Goal: Task Accomplishment & Management: Complete application form

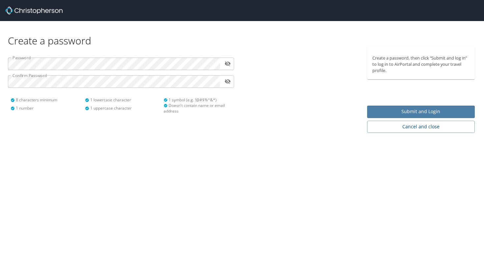
click at [378, 108] on span "Submit and Login" at bounding box center [420, 112] width 97 height 8
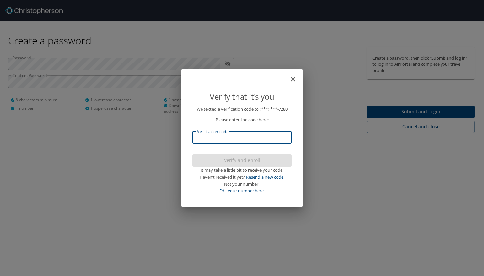
click at [217, 141] on input "Verification code" at bounding box center [241, 137] width 99 height 13
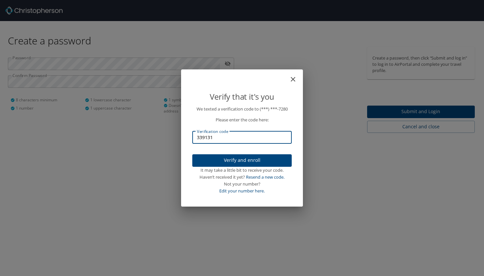
type input "339131"
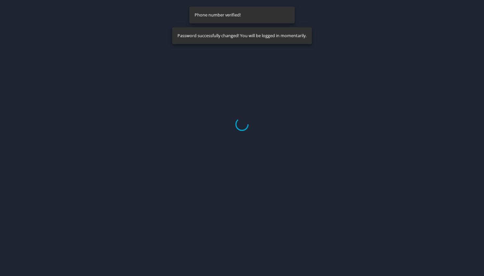
select select "US"
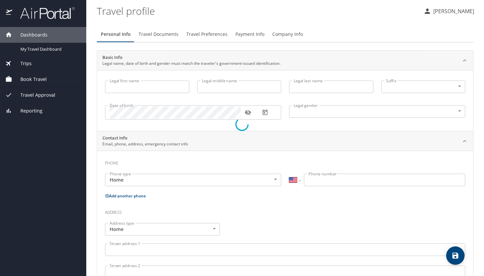
type input "Rahul"
type input "Salve"
type input "[DEMOGRAPHIC_DATA]"
select select "US"
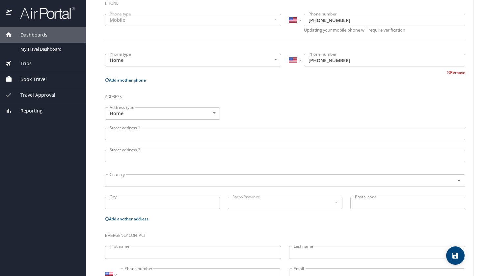
scroll to position [177, 0]
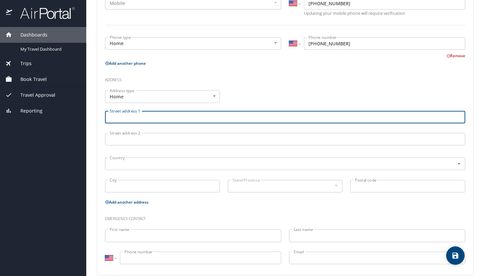
click at [176, 118] on input "Street address 1" at bounding box center [285, 117] width 360 height 13
type input "9"
type input "[STREET_ADDRESS]"
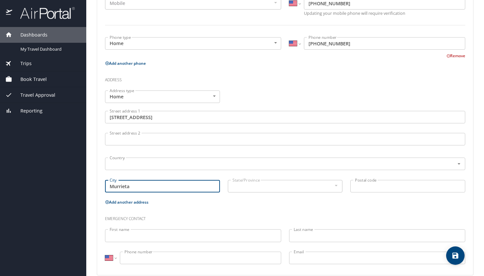
type input "Murrieta"
click at [358, 184] on input "Postal code" at bounding box center [407, 186] width 115 height 13
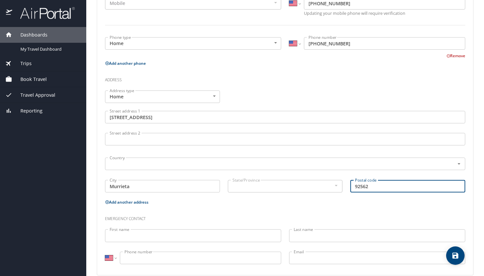
type input "92562"
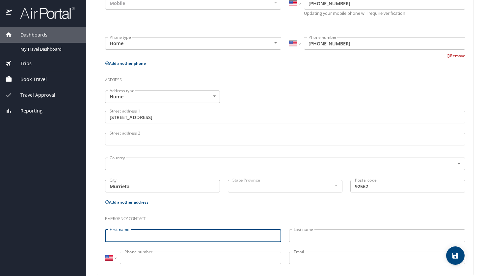
click at [332, 188] on div at bounding box center [335, 186] width 7 height 8
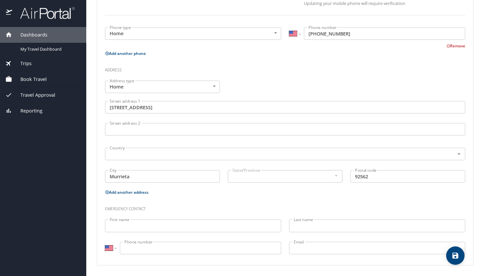
scroll to position [186, 0]
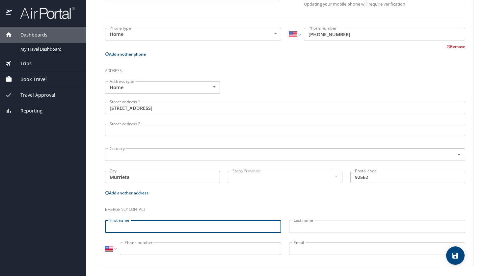
click at [222, 229] on input "First name" at bounding box center [193, 226] width 176 height 13
type input "[PERSON_NAME]"
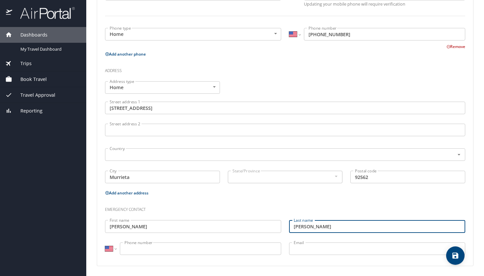
type input "[PERSON_NAME]"
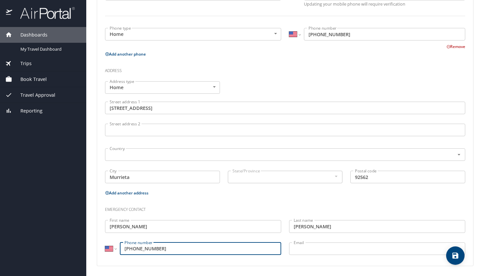
type input "[PHONE_NUMBER]"
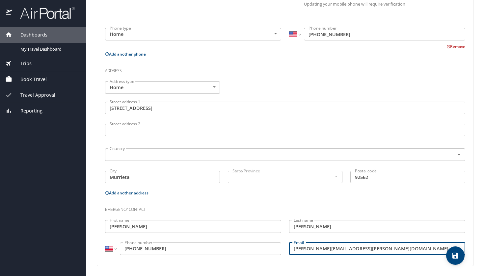
click at [252, 182] on div "State/Province" at bounding box center [285, 177] width 115 height 13
type input "[PERSON_NAME][EMAIL_ADDRESS][PERSON_NAME][DOMAIN_NAME]"
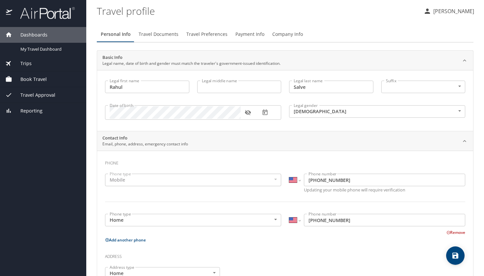
scroll to position [0, 0]
click at [452, 252] on icon "save" at bounding box center [455, 256] width 8 height 8
select select "US"
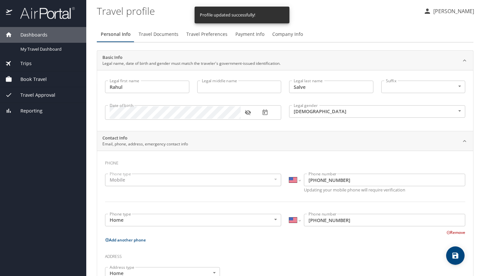
select select "US"
click at [148, 38] on span "Travel Documents" at bounding box center [159, 34] width 40 height 8
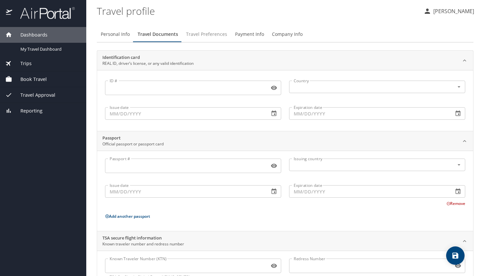
click at [203, 35] on span "Travel Preferences" at bounding box center [206, 34] width 41 height 8
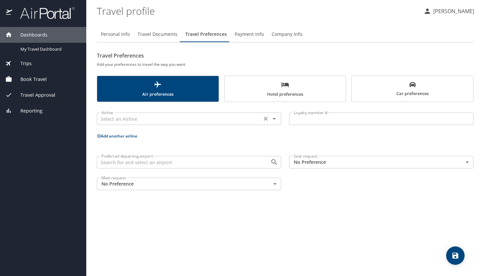
click at [220, 116] on input "text" at bounding box center [179, 119] width 161 height 9
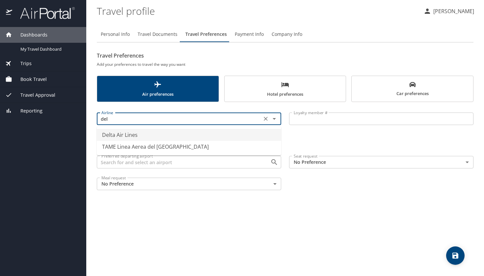
click at [211, 135] on li "Delta Air Lines" at bounding box center [189, 135] width 184 height 12
type input "Delta Air Lines"
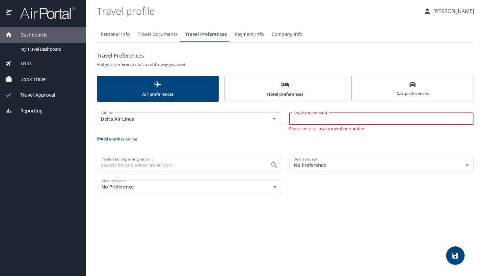
click at [299, 122] on input "Loyalty member #" at bounding box center [381, 119] width 184 height 13
click at [295, 120] on input "9162178843" at bounding box center [381, 119] width 184 height 13
click at [324, 147] on div "Airline Delta Air Lines Airline Loyalty member # #9162178843 Loyalty member # P…" at bounding box center [285, 151] width 377 height 91
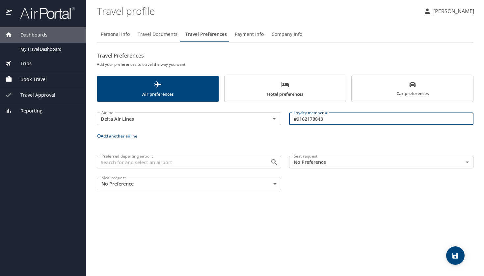
click at [296, 116] on input "#9162178843" at bounding box center [381, 119] width 184 height 13
type input "9162178843"
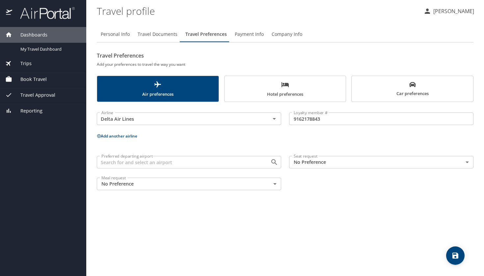
click at [347, 146] on div "Airline Delta Air Lines Airline Loyalty member # 9162178843 Loyalty member # Ad…" at bounding box center [285, 150] width 377 height 88
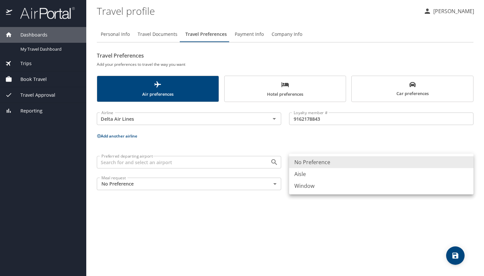
click at [338, 158] on body "Dashboards My Travel Dashboard Trips Current / Future Trips Past Trips Trips Mi…" at bounding box center [242, 138] width 484 height 276
click at [323, 187] on li "Window" at bounding box center [381, 186] width 184 height 12
type input "Window"
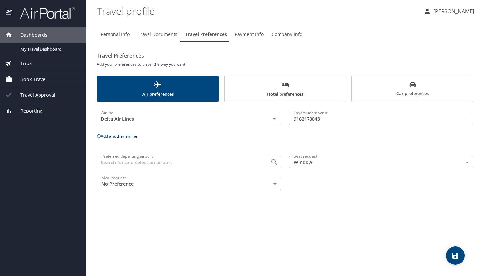
click at [323, 187] on div "Preferred departing airport Preferred departing airport Seat request Window Win…" at bounding box center [285, 173] width 384 height 42
click at [297, 88] on span "Hotel preferences" at bounding box center [285, 89] width 114 height 17
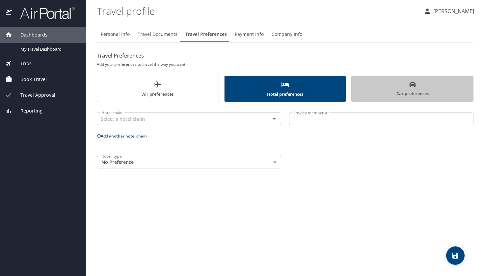
click at [414, 92] on span "Car preferences" at bounding box center [412, 89] width 114 height 16
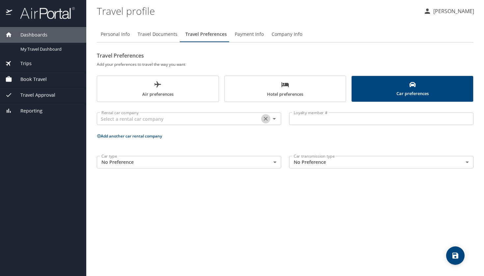
click at [269, 120] on button "Clear" at bounding box center [265, 118] width 9 height 9
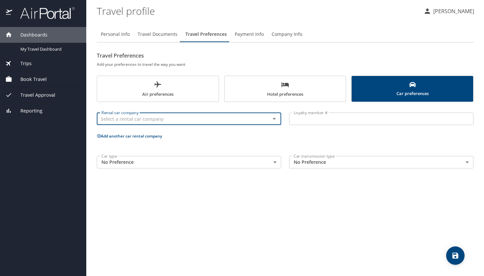
scroll to position [0, 0]
click at [253, 119] on input "text" at bounding box center [179, 119] width 161 height 9
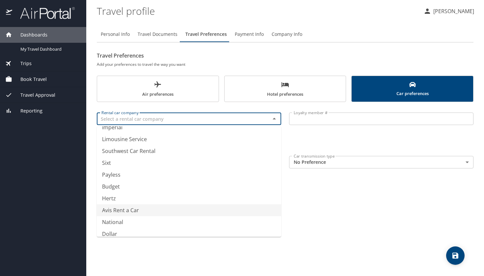
scroll to position [74, 0]
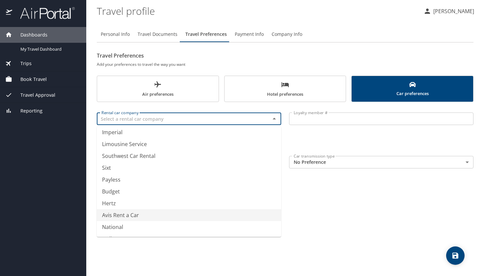
click at [180, 212] on li "Avis Rent a Car" at bounding box center [189, 215] width 184 height 12
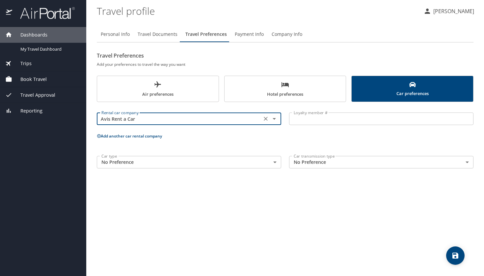
type input "Avis Rent a Car"
click at [240, 212] on div "Personal Info Travel Documents Travel Preferences Payment Info Company Info Tra…" at bounding box center [285, 148] width 377 height 255
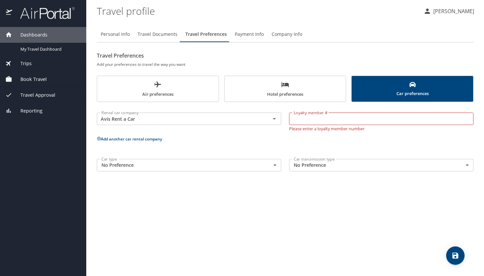
click at [256, 35] on span "Payment Info" at bounding box center [249, 34] width 29 height 8
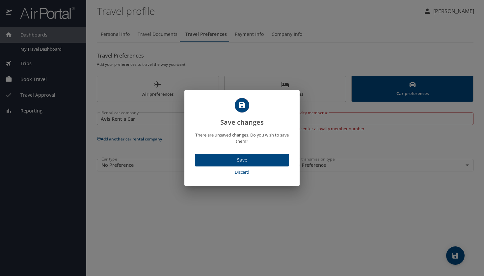
click at [245, 164] on span "Save" at bounding box center [242, 160] width 84 height 8
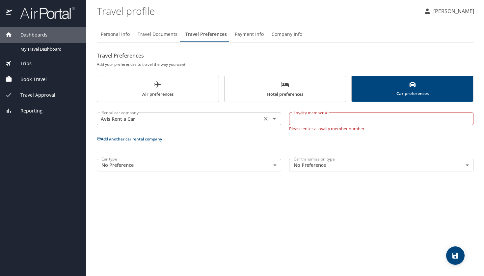
click at [273, 119] on icon "Open" at bounding box center [274, 119] width 8 height 8
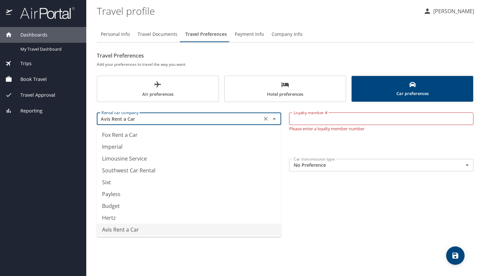
click at [266, 119] on icon "Clear" at bounding box center [265, 119] width 7 height 7
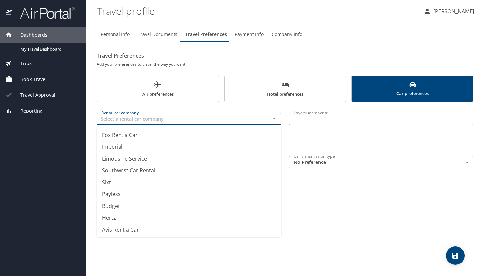
scroll to position [4, 0]
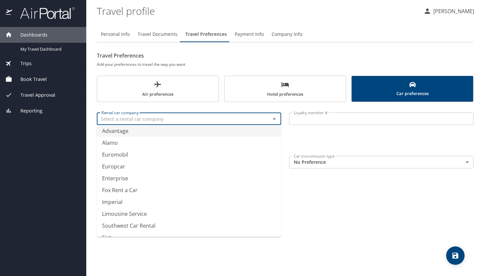
type input "Advantage"
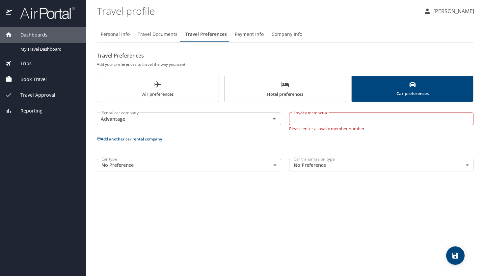
click at [362, 214] on div "Personal Info Travel Documents Travel Preferences Payment Info Company Info Tra…" at bounding box center [285, 148] width 377 height 255
click at [455, 256] on icon "save" at bounding box center [455, 256] width 6 height 6
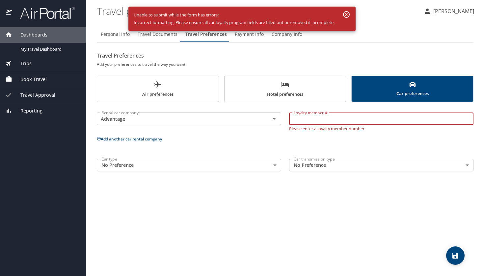
click at [357, 114] on input "Loyalty member #" at bounding box center [381, 119] width 184 height 13
click at [266, 120] on icon "Clear" at bounding box center [265, 119] width 7 height 7
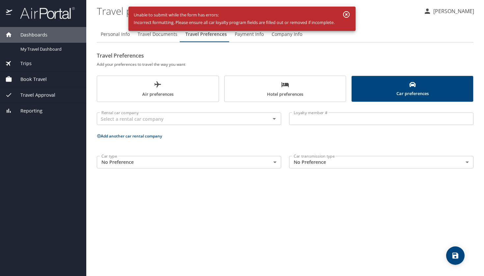
click at [316, 204] on div "Personal Info Travel Documents Travel Preferences Payment Info Company Info Tra…" at bounding box center [285, 148] width 377 height 255
click at [455, 250] on button "save" at bounding box center [455, 256] width 18 height 18
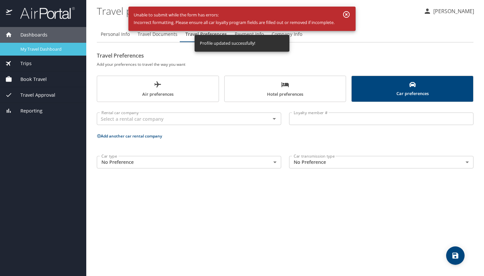
click at [56, 49] on span "My Travel Dashboard" at bounding box center [49, 49] width 58 height 6
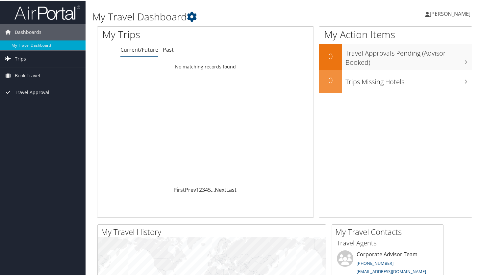
click at [50, 57] on link "Trips" at bounding box center [43, 58] width 86 height 16
click at [18, 59] on span "Trips" at bounding box center [20, 58] width 11 height 16
click at [28, 75] on span "Book Travel" at bounding box center [27, 75] width 25 height 16
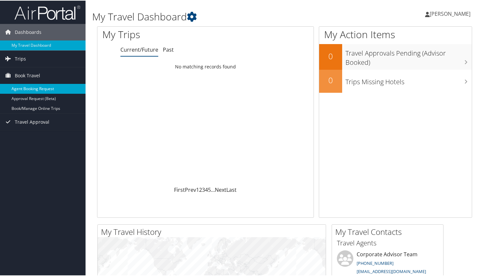
click at [39, 90] on link "Agent Booking Request" at bounding box center [43, 88] width 86 height 10
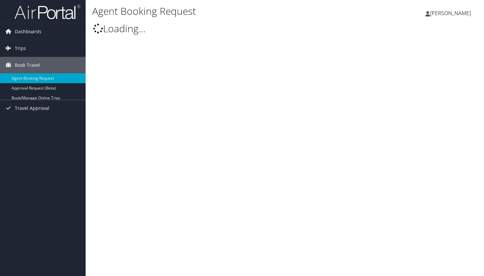
select select "trips@cbtravel.com"
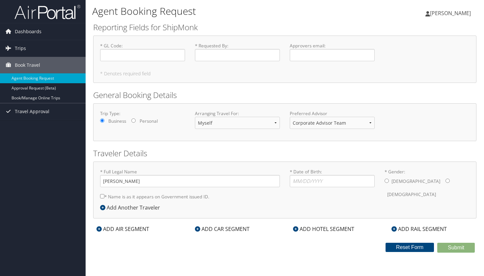
click at [144, 61] on div "* GL Code : Required" at bounding box center [142, 54] width 95 height 24
click at [145, 52] on input "* GL Code : Required" at bounding box center [142, 55] width 85 height 12
type input "08/20/1988"
click at [388, 182] on div "Male Female" at bounding box center [426, 188] width 85 height 26
click at [386, 182] on input "* Gender: Male Female" at bounding box center [386, 181] width 4 height 4
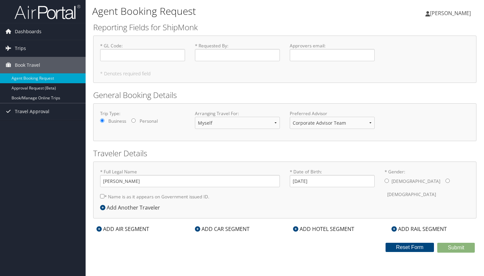
radio input "true"
click at [225, 54] on input "* Requested By : Required" at bounding box center [237, 55] width 85 height 12
type input "[PERSON_NAME]"
click at [371, 55] on input "Approvers email : Required" at bounding box center [332, 55] width 85 height 12
click at [329, 58] on input "Approvers email : Required" at bounding box center [332, 55] width 85 height 12
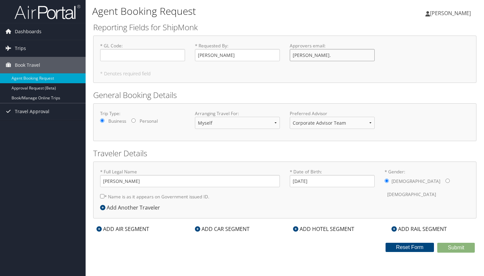
drag, startPoint x: 312, startPoint y: 56, endPoint x: 282, endPoint y: 55, distance: 30.0
click at [282, 55] on div "* GL Code : Required * Requested By : Rahul Salve Required Approvers email : sa…" at bounding box center [284, 54] width 379 height 24
paste input "uel.bales@shipmonk.com"
type input "samuel.bales@shipmonk.com"
click at [275, 81] on div "* GL Code : Required * Requested By : Rahul Salve Required Approvers email : sa…" at bounding box center [284, 59] width 383 height 47
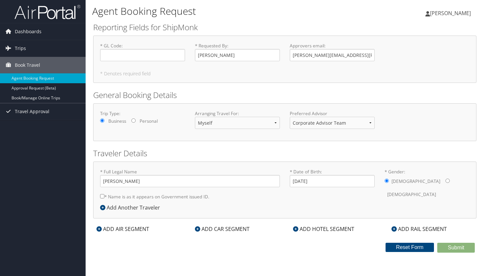
click at [102, 197] on input "* Name is as it appears on Government issued ID." at bounding box center [102, 196] width 4 height 4
checkbox input "true"
click at [141, 55] on input "* GL Code : Required" at bounding box center [142, 55] width 85 height 12
type input "5603-01-36-23"
click at [127, 230] on div "ADD AIR SEGMENT" at bounding box center [122, 229] width 59 height 8
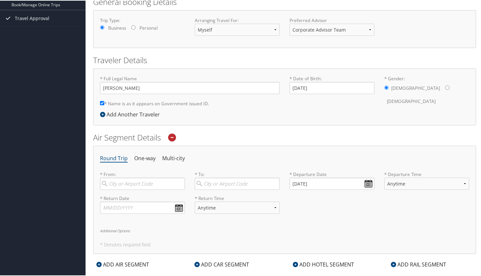
scroll to position [101, 0]
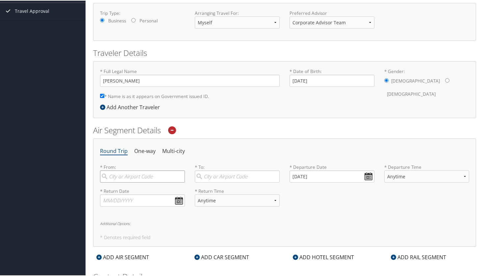
click at [165, 174] on input "search" at bounding box center [142, 176] width 85 height 12
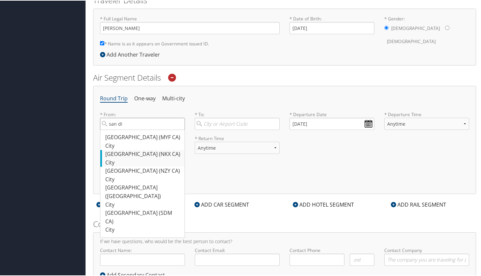
scroll to position [154, 0]
click at [147, 184] on div "San Diego (SAN CA)" at bounding box center [143, 191] width 76 height 17
click at [147, 129] on input "san di" at bounding box center [142, 123] width 85 height 12
type input "San Diego (SAN CA)"
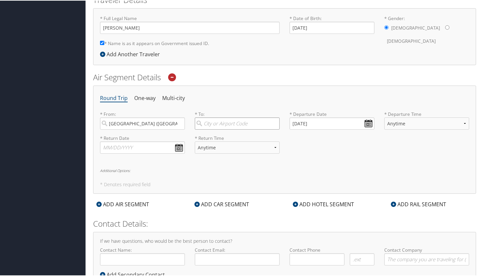
click at [227, 123] on input "search" at bounding box center [237, 123] width 85 height 12
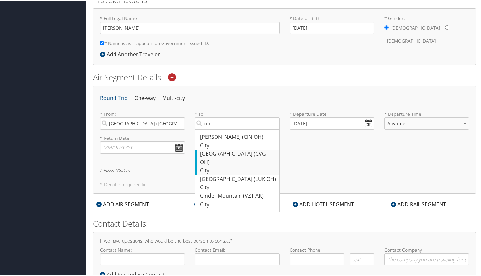
click at [231, 150] on div "Cincinnati (CVG OH)" at bounding box center [238, 157] width 76 height 17
click at [231, 129] on input "cin" at bounding box center [237, 123] width 85 height 12
type input "Cincinnati (CVG OH)"
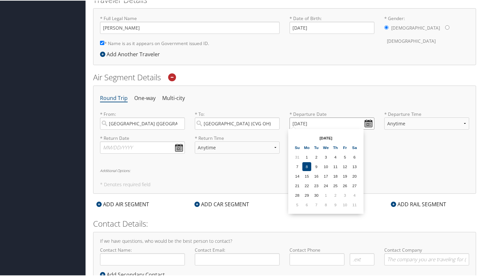
click at [313, 124] on input "09/08/2025" at bounding box center [332, 123] width 85 height 12
click at [309, 175] on td "15" at bounding box center [306, 175] width 9 height 9
type input "09/15/2025"
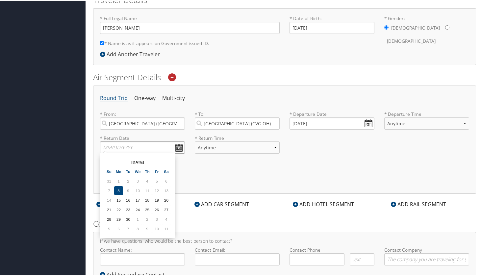
click at [171, 148] on input "text" at bounding box center [142, 147] width 85 height 12
click at [157, 200] on td "19" at bounding box center [156, 199] width 9 height 9
type input "09/19/2025"
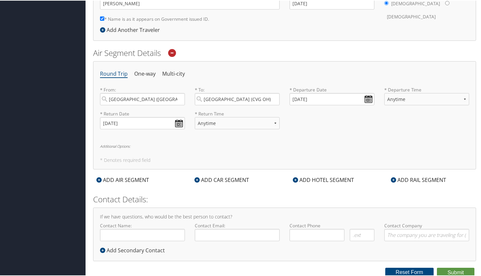
scroll to position [178, 0]
click at [180, 233] on input "Contact Name:" at bounding box center [142, 235] width 85 height 12
click at [179, 234] on input "Contact Name:" at bounding box center [142, 235] width 85 height 12
click at [143, 235] on input "Contact Name:" at bounding box center [142, 235] width 85 height 12
type input "[PERSON_NAME]"
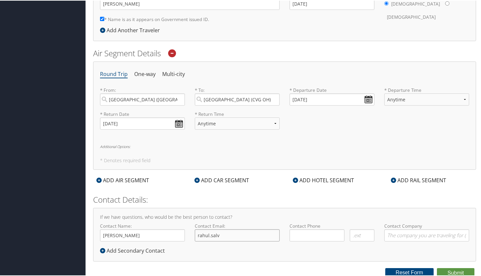
type input "rahul.salve"
type input "rahul.salve@shipmonk.com"
type input "[PHONE_NUMBER]"
click at [449, 272] on button "Submit" at bounding box center [456, 273] width 38 height 10
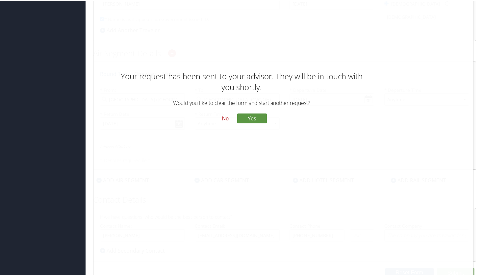
click at [225, 119] on button "No" at bounding box center [225, 118] width 17 height 11
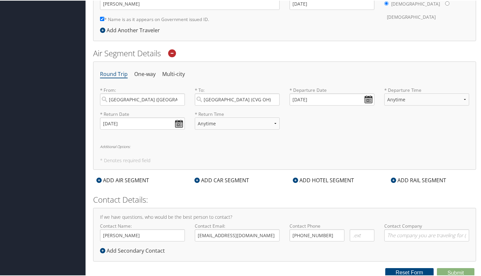
click at [246, 180] on div "ADD CAR SEGMENT" at bounding box center [222, 180] width 61 height 8
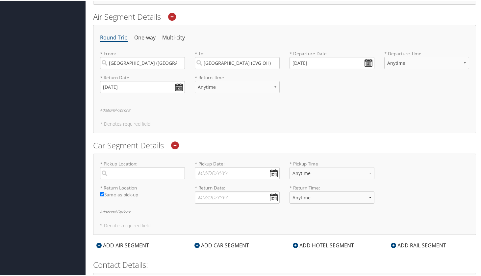
scroll to position [215, 0]
click at [157, 172] on input "search" at bounding box center [142, 172] width 85 height 12
click at [125, 198] on div "City" at bounding box center [143, 202] width 76 height 9
click at [125, 178] on input "CVG" at bounding box center [142, 172] width 85 height 12
type input "Cincinnati"
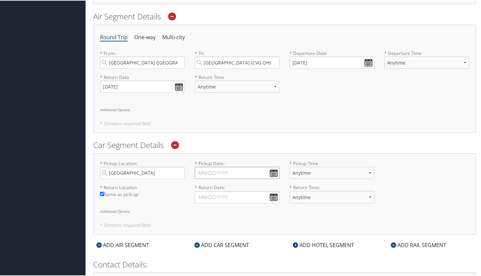
click at [222, 170] on input "* Pickup Date: Dates must be valid" at bounding box center [237, 172] width 85 height 12
click at [212, 225] on td "15" at bounding box center [212, 224] width 9 height 9
type input "09/15/2025"
click at [227, 198] on input "* Return Date: Dates must be valid" at bounding box center [237, 197] width 85 height 12
click at [253, 251] on td "19" at bounding box center [251, 248] width 9 height 9
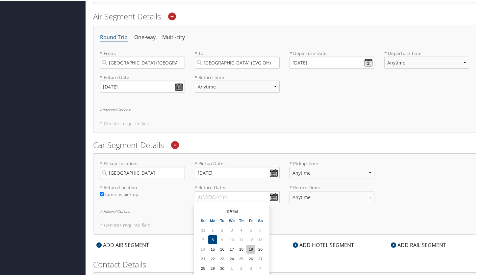
type input "09/19/2025"
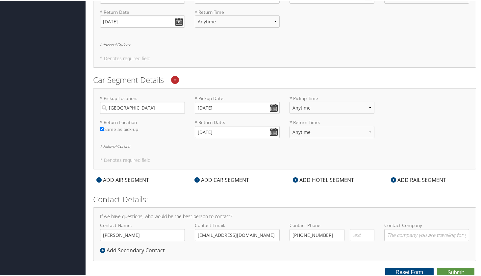
scroll to position [279, 0]
click at [317, 178] on div "ADD HOTEL SEGMENT" at bounding box center [324, 180] width 68 height 8
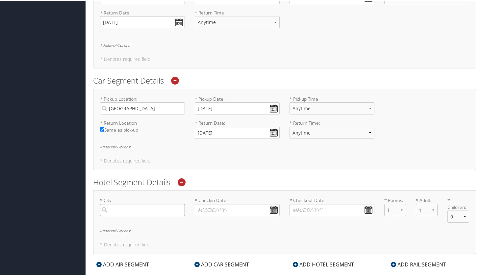
click at [132, 208] on input "search" at bounding box center [142, 209] width 85 height 12
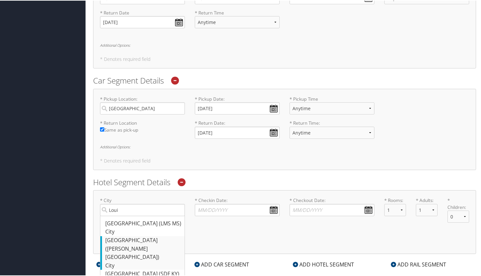
click at [117, 261] on div "City" at bounding box center [143, 265] width 76 height 9
click at [117, 216] on input "Loui" at bounding box center [142, 209] width 85 height 12
type input "Louisville"
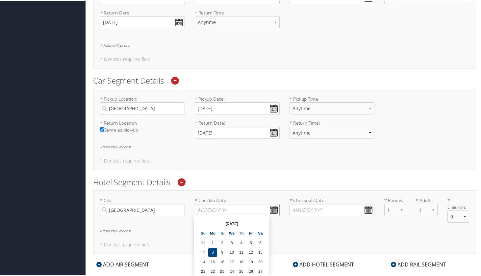
click at [213, 209] on input "* Checkin Date: Dates must be valid" at bounding box center [237, 209] width 85 height 12
click at [212, 263] on td "15" at bounding box center [212, 261] width 9 height 9
type input "09/15/2025"
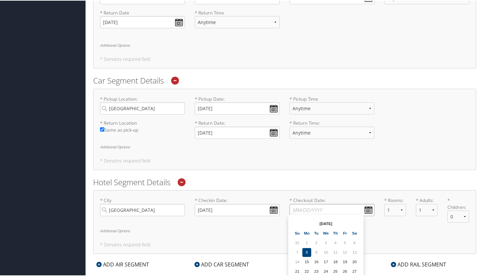
click at [312, 210] on input "* Checkout Date: Dates must be valid" at bounding box center [332, 209] width 85 height 12
click at [345, 261] on td "19" at bounding box center [345, 261] width 9 height 9
type input "09/19/2025"
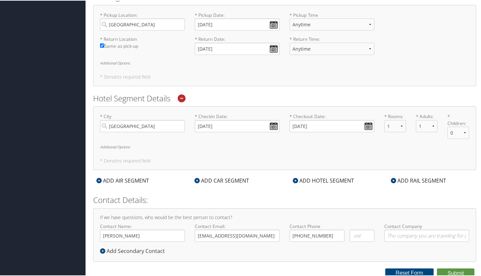
scroll to position [363, 0]
click at [449, 273] on button "Submit" at bounding box center [456, 273] width 38 height 10
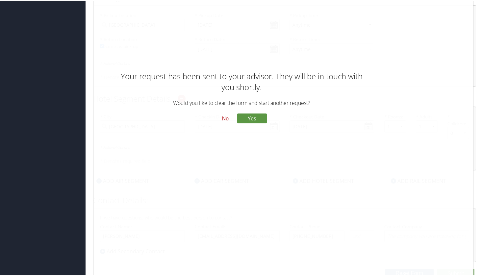
click at [221, 116] on button "No" at bounding box center [225, 118] width 17 height 11
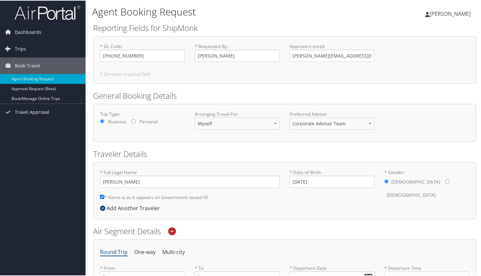
scroll to position [0, 0]
click at [28, 46] on link "Trips" at bounding box center [43, 48] width 86 height 16
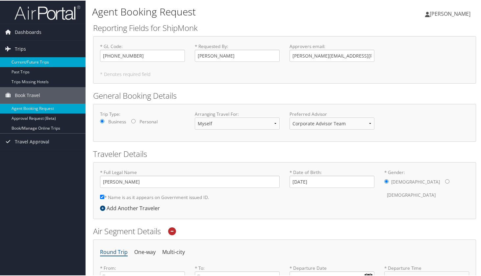
click at [27, 61] on link "Current/Future Trips" at bounding box center [43, 62] width 86 height 10
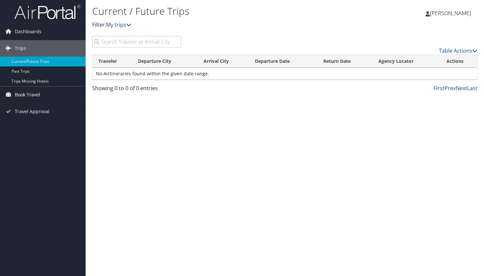
click at [25, 96] on span "Book Travel" at bounding box center [27, 95] width 25 height 16
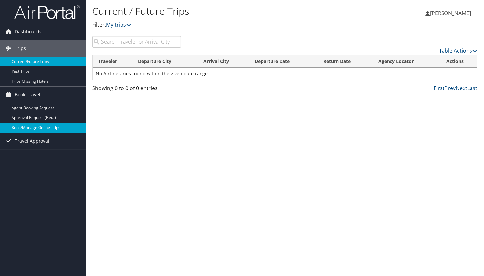
click at [24, 125] on link "Book/Manage Online Trips" at bounding box center [43, 128] width 86 height 10
